Goal: Navigation & Orientation: Understand site structure

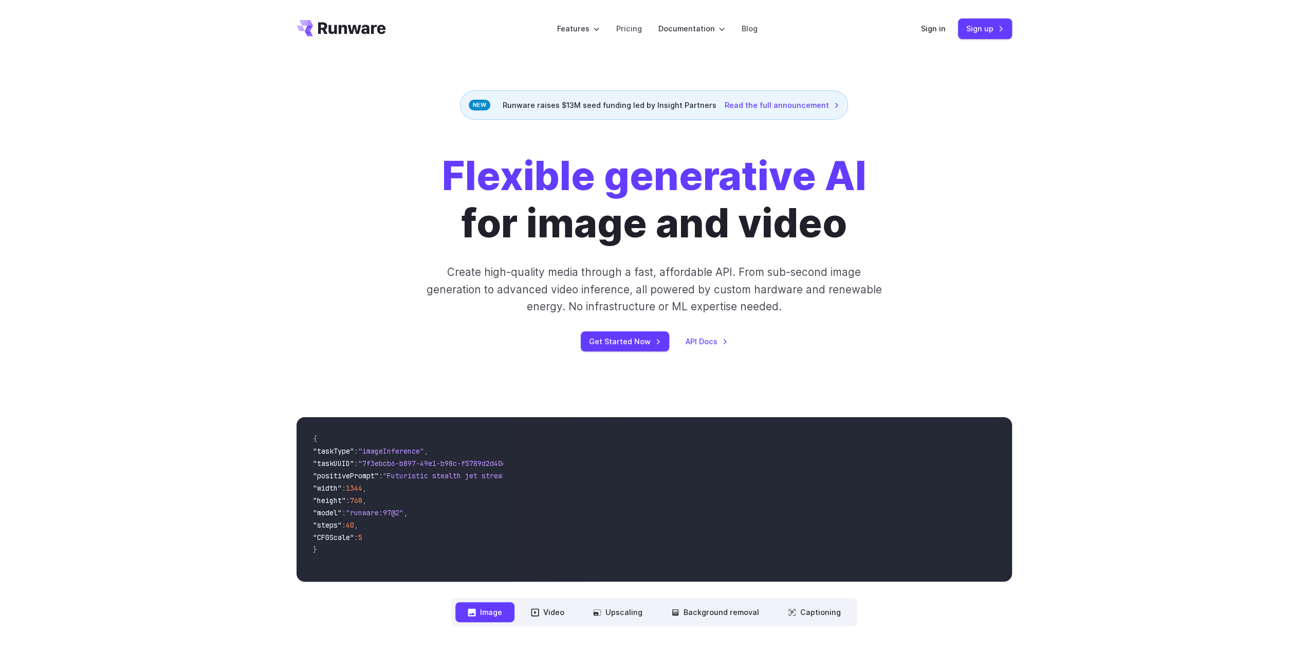
click at [920, 25] on header "Features Tasks Image generation Video generation Sonic Inference Engine™ Models…" at bounding box center [654, 29] width 740 height 58
click at [938, 28] on link "Sign in" at bounding box center [933, 29] width 25 height 12
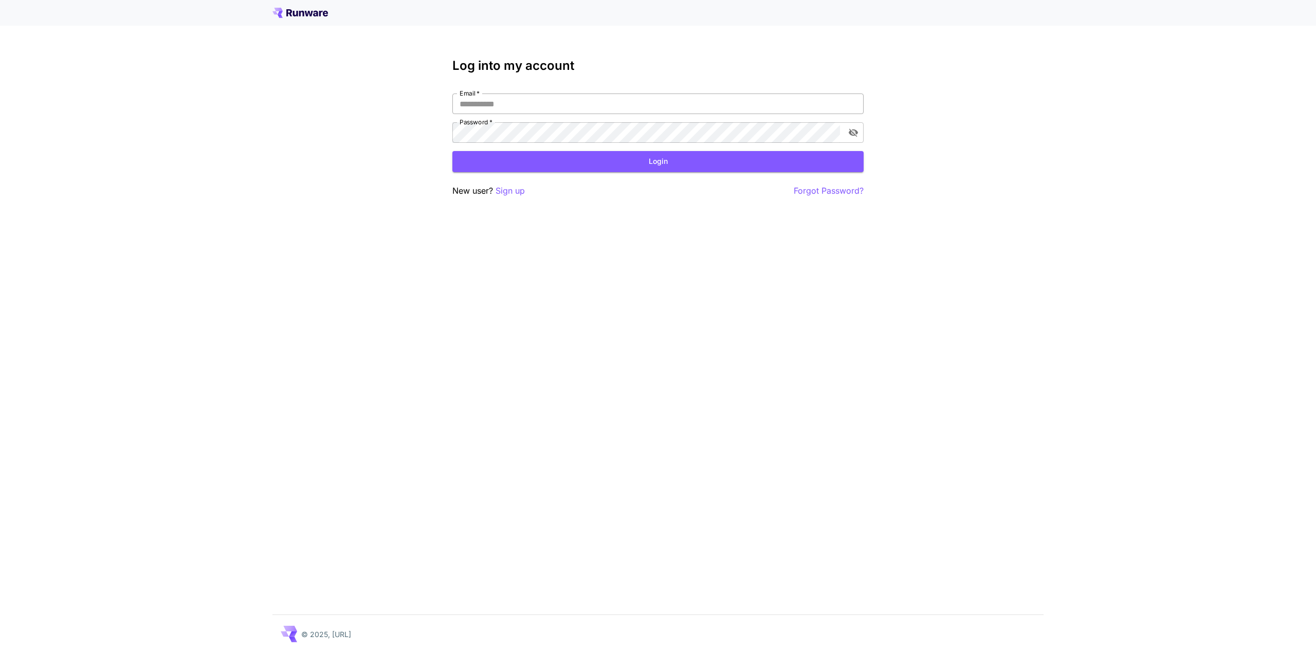
click at [512, 104] on input "Email   *" at bounding box center [657, 104] width 411 height 21
type input "**********"
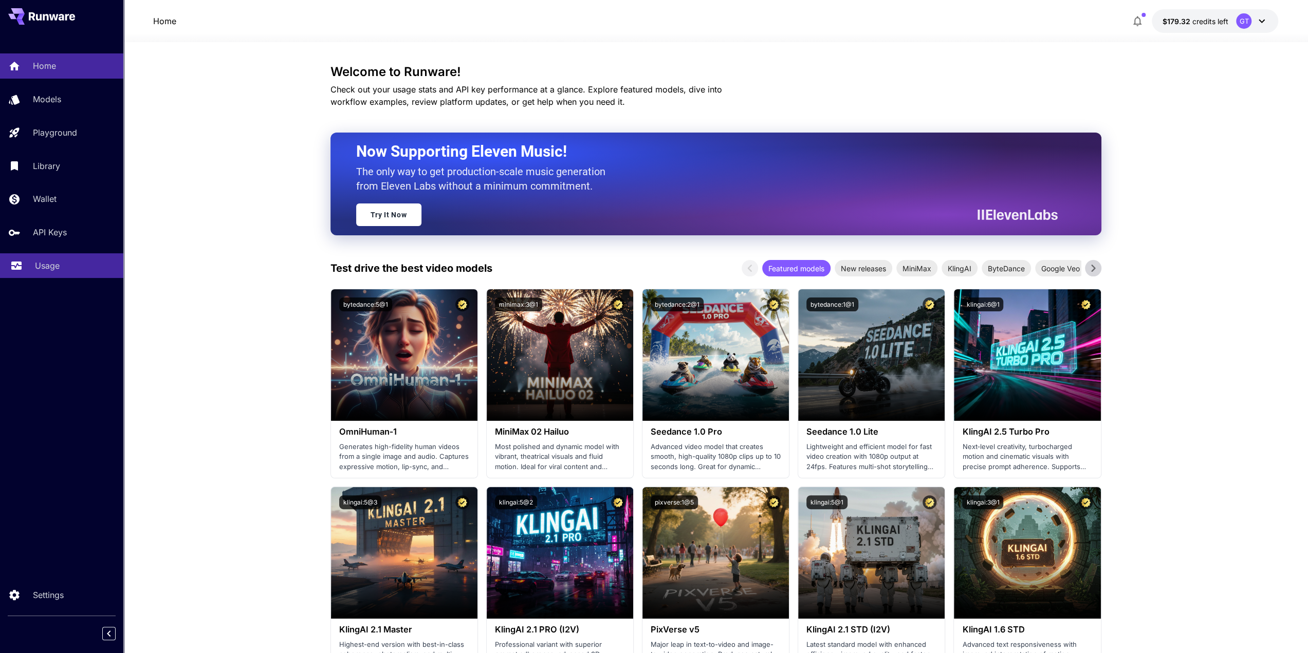
click at [56, 269] on p "Usage" at bounding box center [47, 266] width 25 height 12
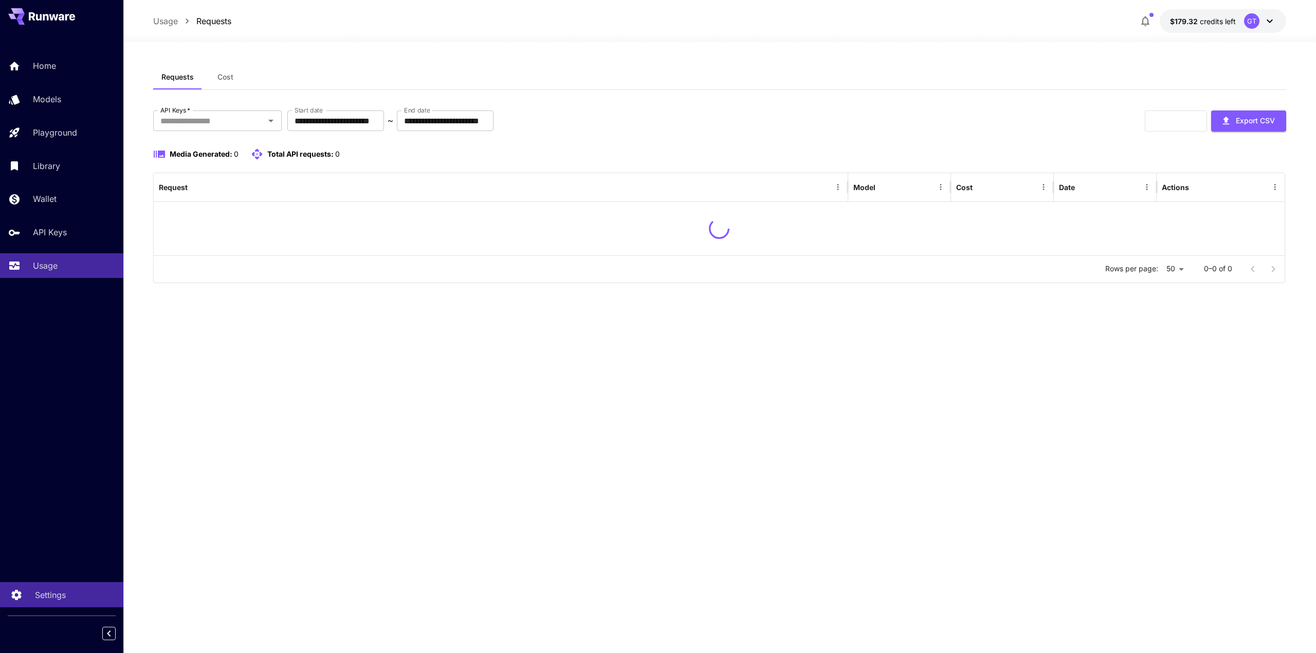
click at [56, 598] on p "Settings" at bounding box center [50, 595] width 31 height 12
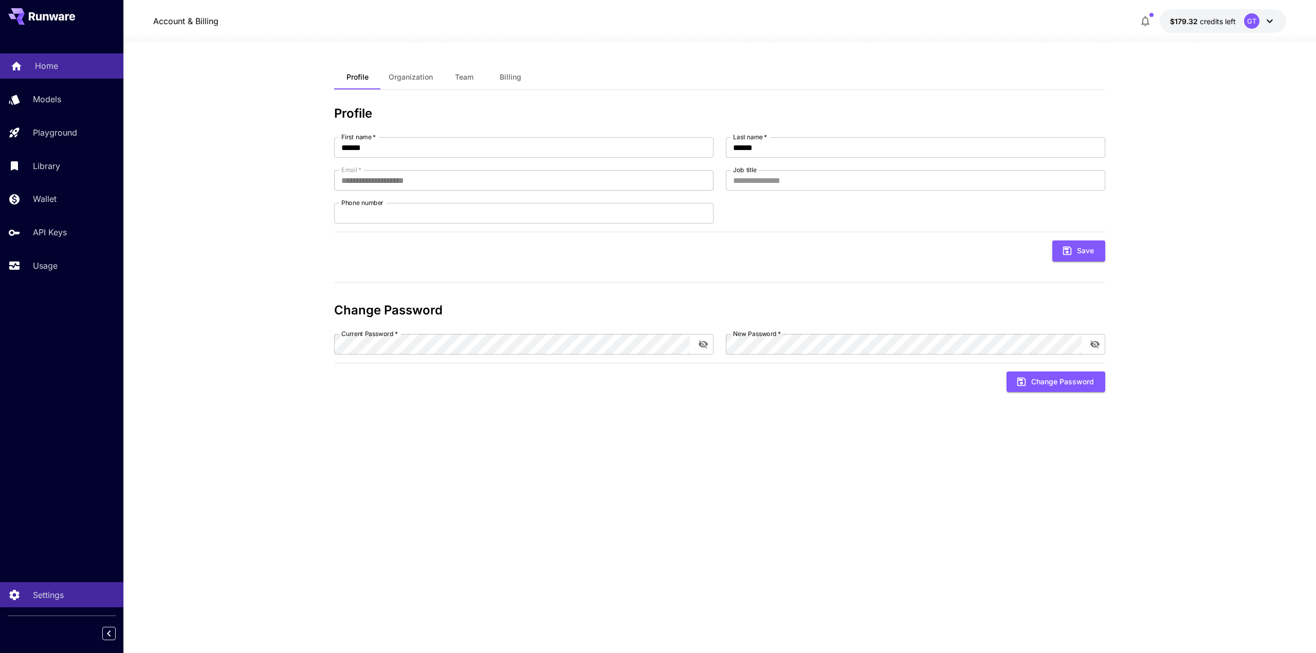
click at [63, 64] on div "Home" at bounding box center [75, 66] width 80 height 12
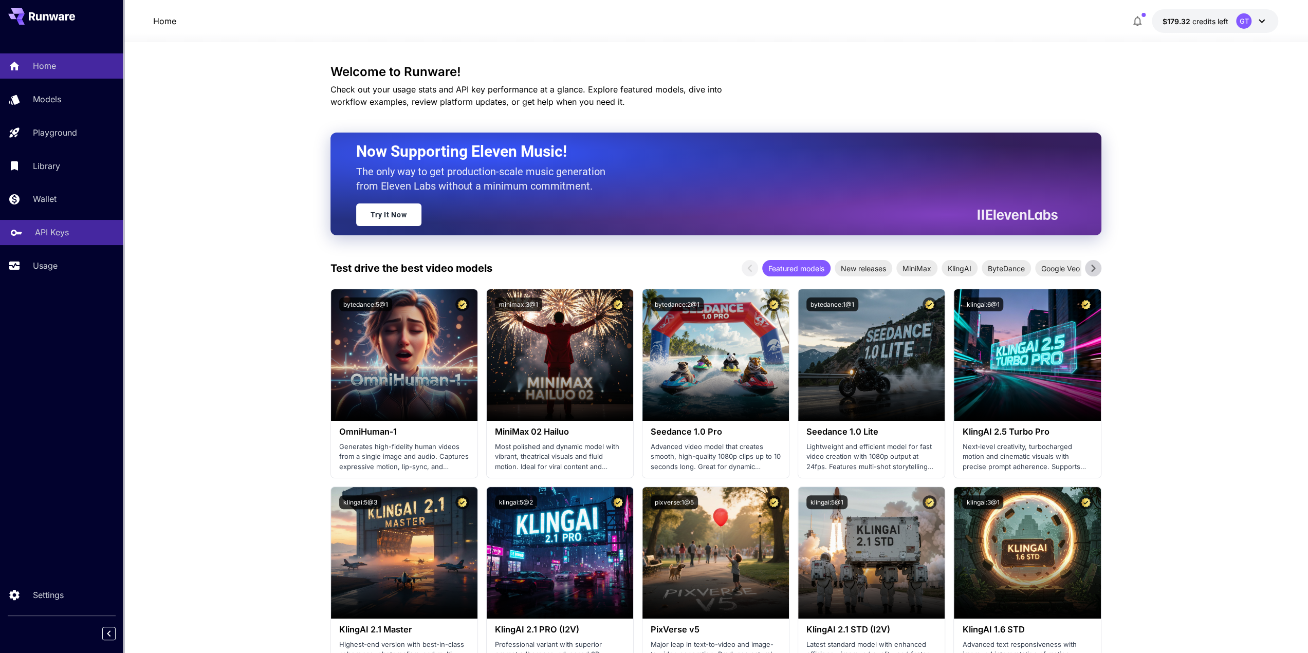
click at [55, 233] on p "API Keys" at bounding box center [52, 232] width 34 height 12
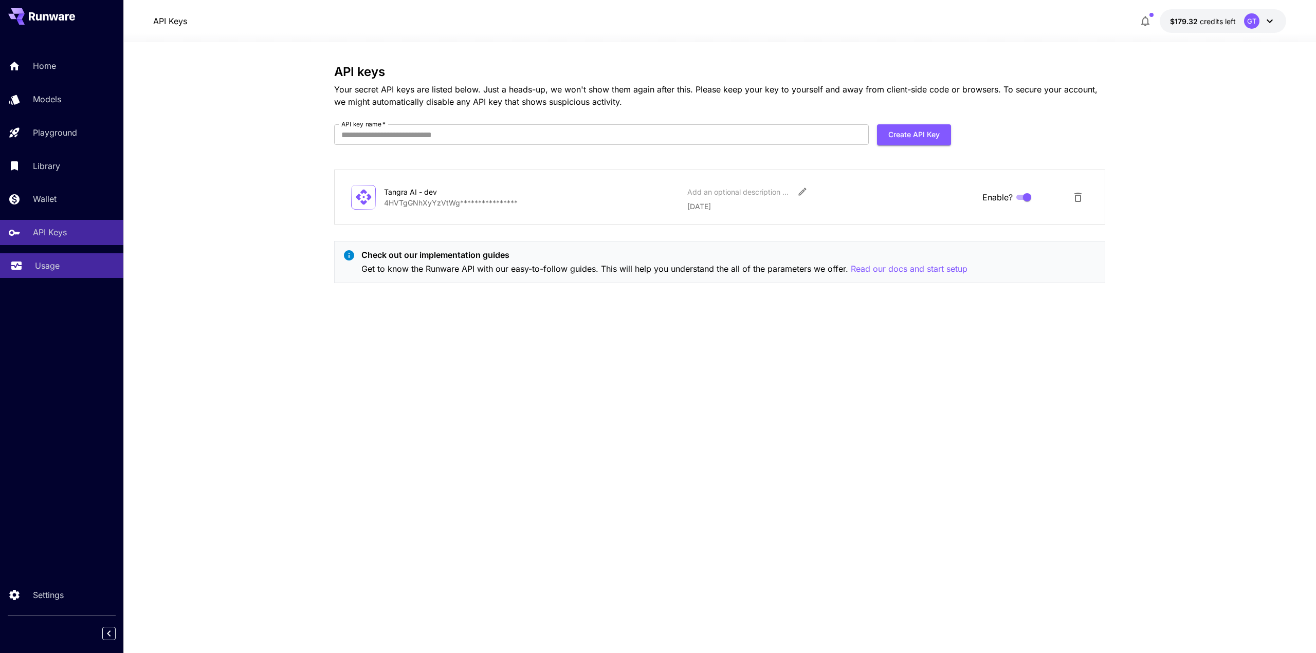
click at [52, 266] on p "Usage" at bounding box center [47, 266] width 25 height 12
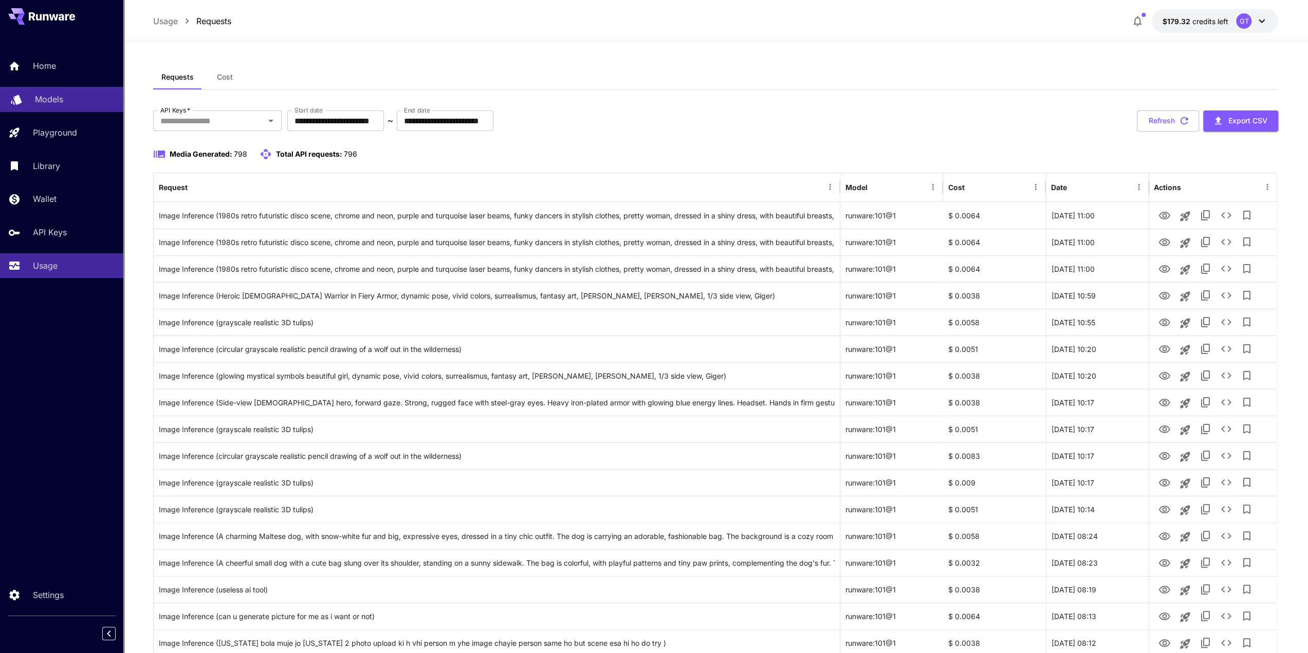
click at [78, 102] on div "Models" at bounding box center [75, 99] width 80 height 12
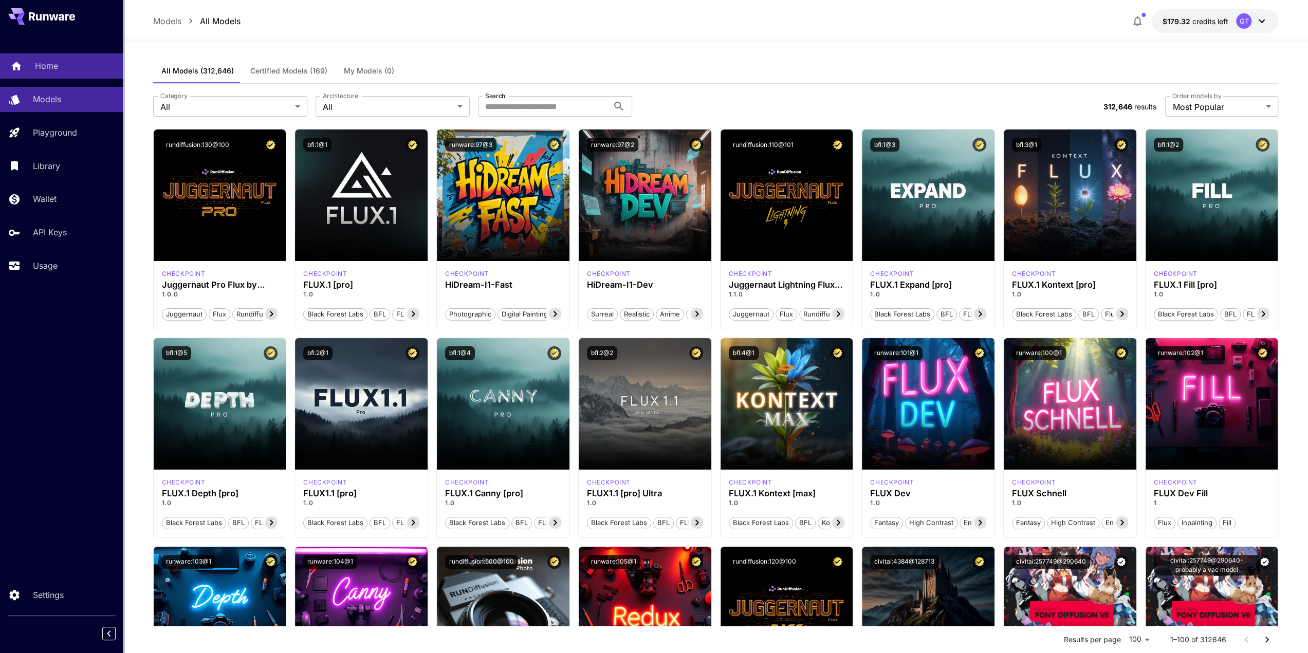
click at [29, 66] on link "Home" at bounding box center [61, 65] width 123 height 25
